Goal: Task Accomplishment & Management: Use online tool/utility

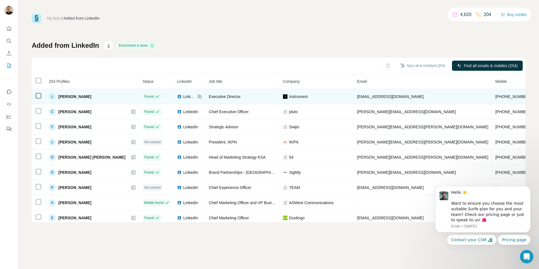
click at [87, 98] on span "[PERSON_NAME]" at bounding box center [74, 97] width 33 height 6
click at [34, 98] on td at bounding box center [39, 96] width 14 height 15
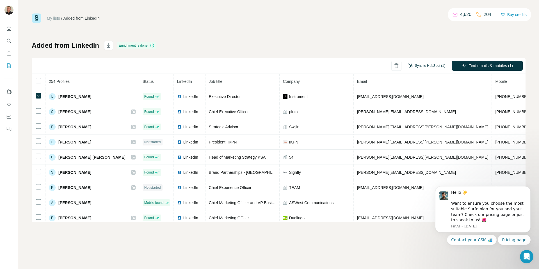
click at [438, 65] on button "Sync to HubSpot (1)" at bounding box center [426, 65] width 45 height 8
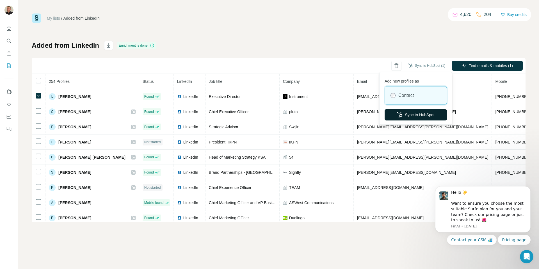
click at [429, 110] on button "Sync to HubSpot" at bounding box center [415, 114] width 62 height 11
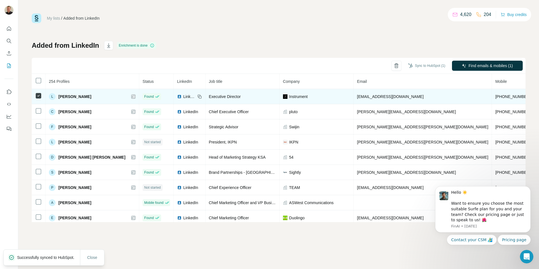
click at [116, 93] on div "L Lauren Stephenson" at bounding box center [92, 96] width 87 height 7
click at [116, 94] on div "L Lauren Stephenson" at bounding box center [92, 96] width 87 height 7
click at [132, 97] on icon at bounding box center [133, 96] width 3 height 4
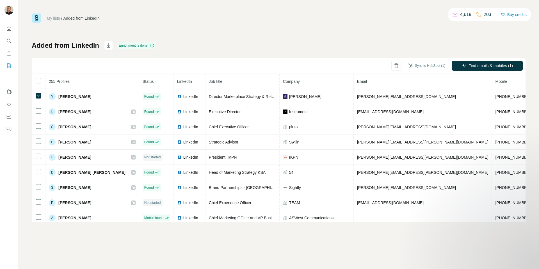
click at [427, 70] on div "Sync to HubSpot (1)" at bounding box center [426, 66] width 45 height 10
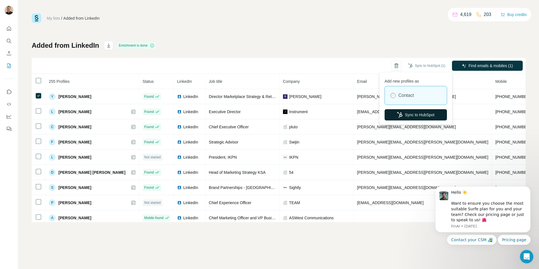
click at [417, 115] on button "Sync to HubSpot" at bounding box center [415, 114] width 62 height 11
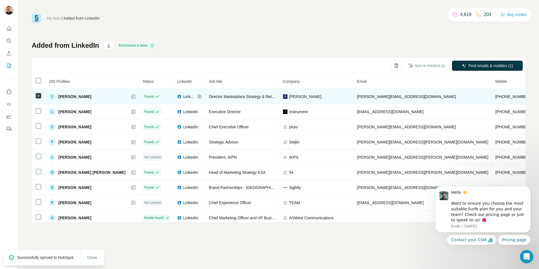
click at [132, 97] on icon at bounding box center [133, 96] width 3 height 3
